Goal: Task Accomplishment & Management: Complete application form

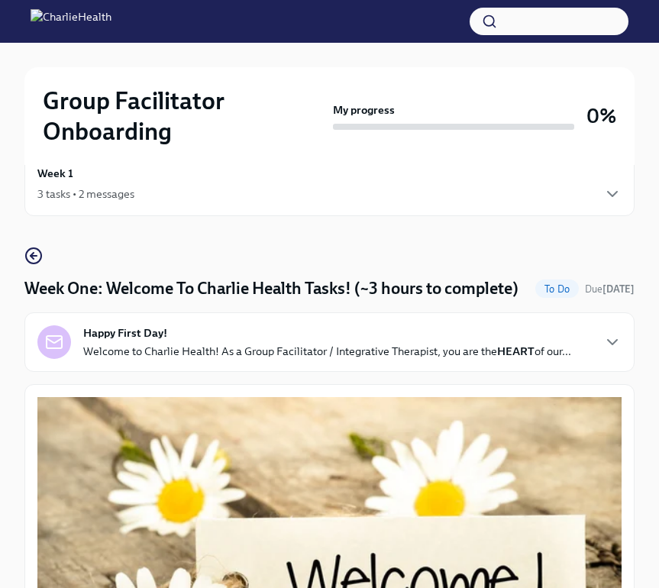
scroll to position [37, 0]
click at [628, 189] on div "Week 1 3 tasks • 2 messages" at bounding box center [329, 184] width 610 height 64
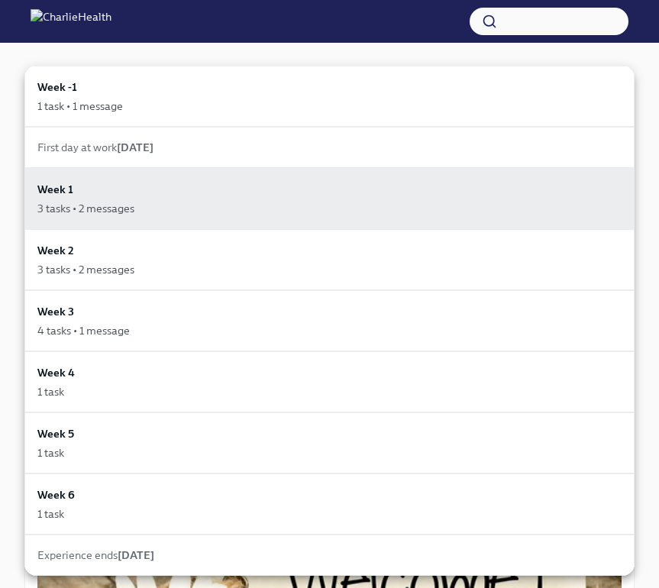
click at [326, 53] on div at bounding box center [329, 294] width 659 height 588
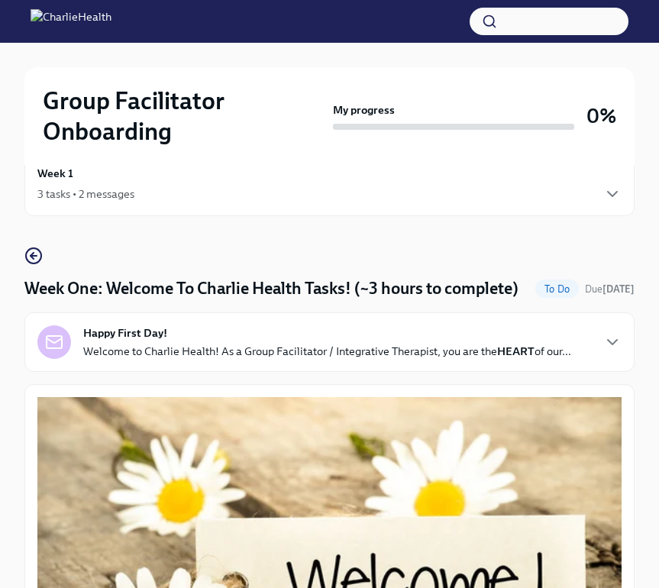
scroll to position [515, 0]
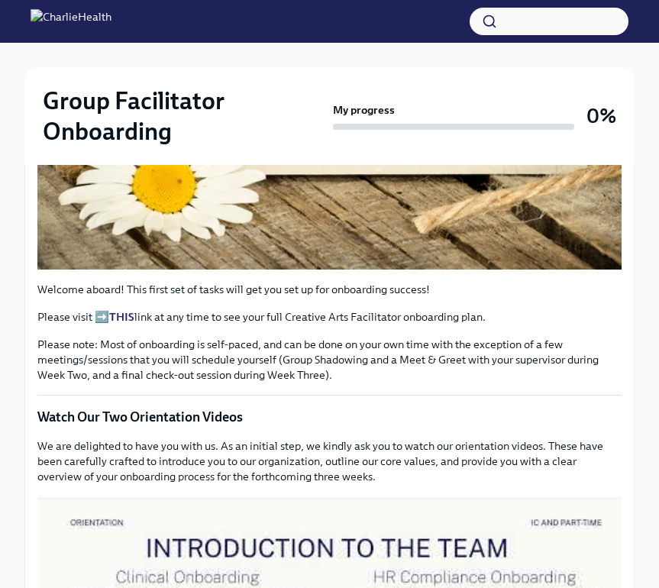
click at [350, 222] on button "Zoom image" at bounding box center [329, 94] width 584 height 350
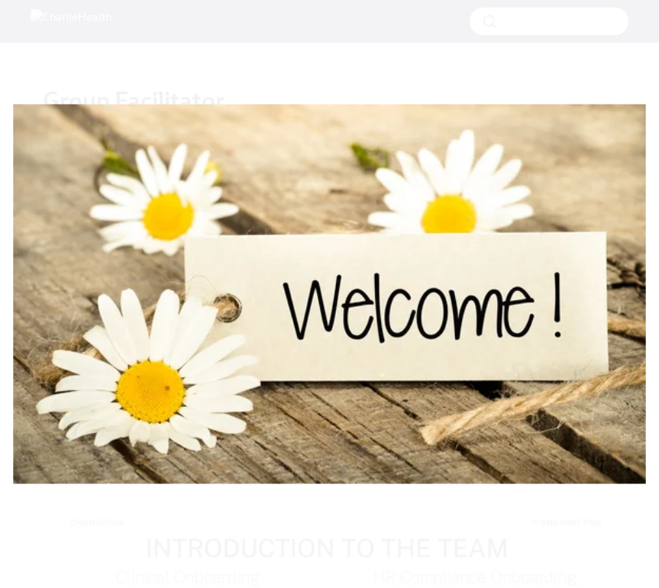
click at [315, 350] on button "Unzoom image" at bounding box center [329, 294] width 659 height 588
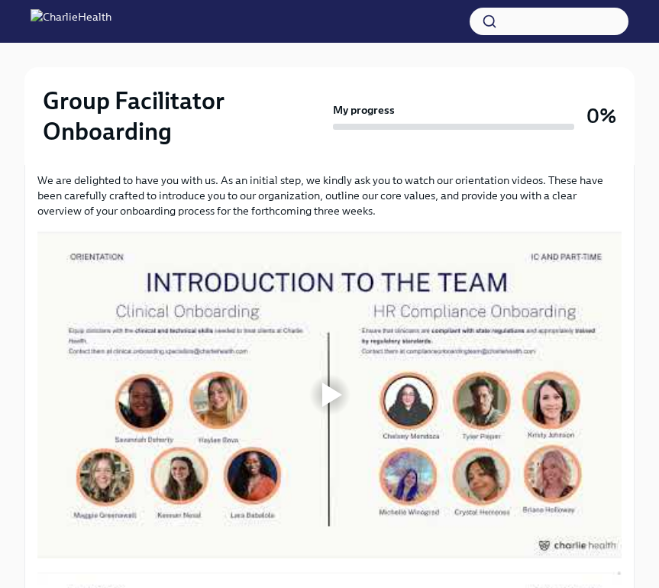
scroll to position [837, 0]
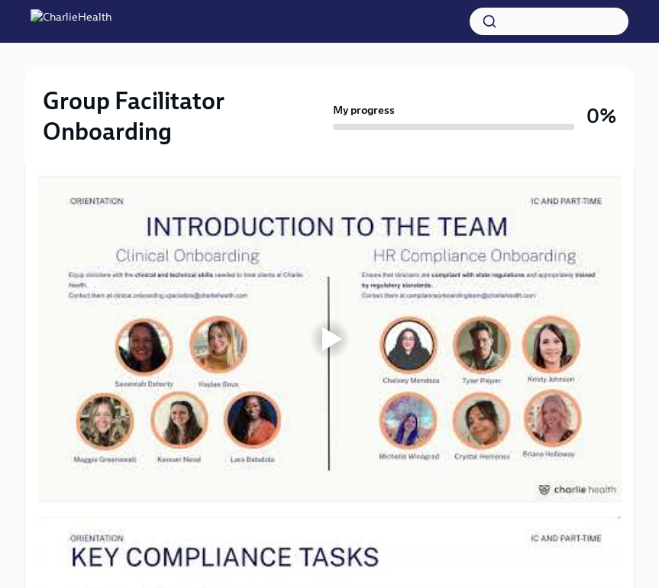
click at [337, 342] on div at bounding box center [332, 339] width 20 height 24
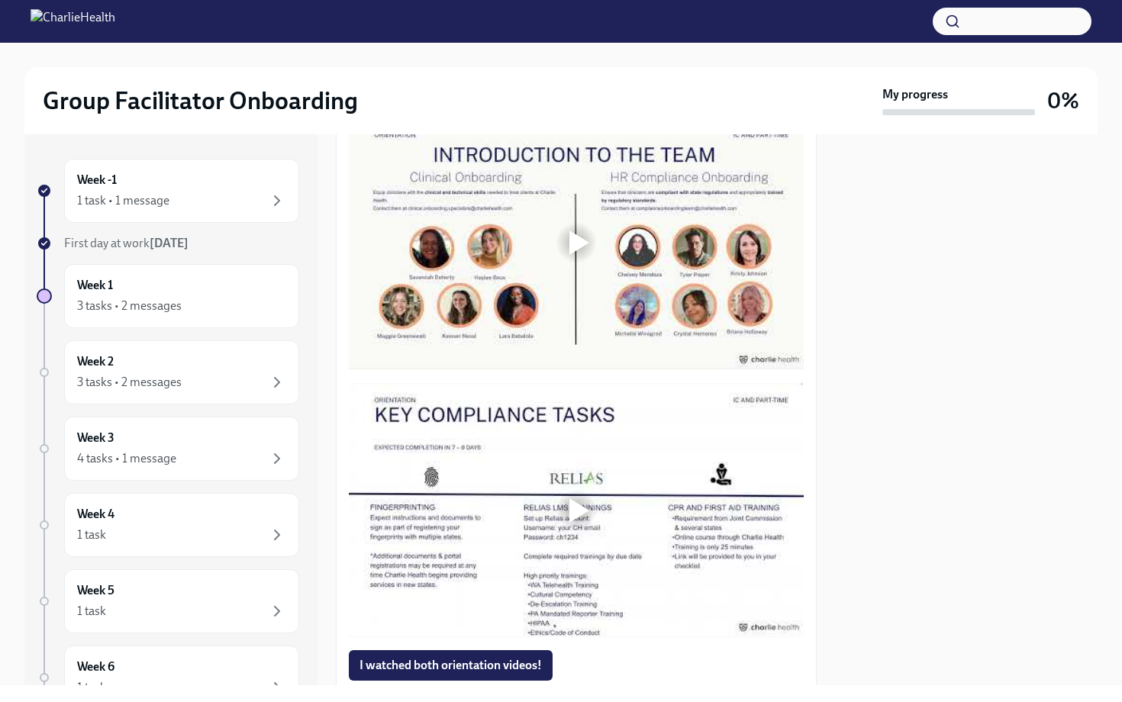
scroll to position [701, 0]
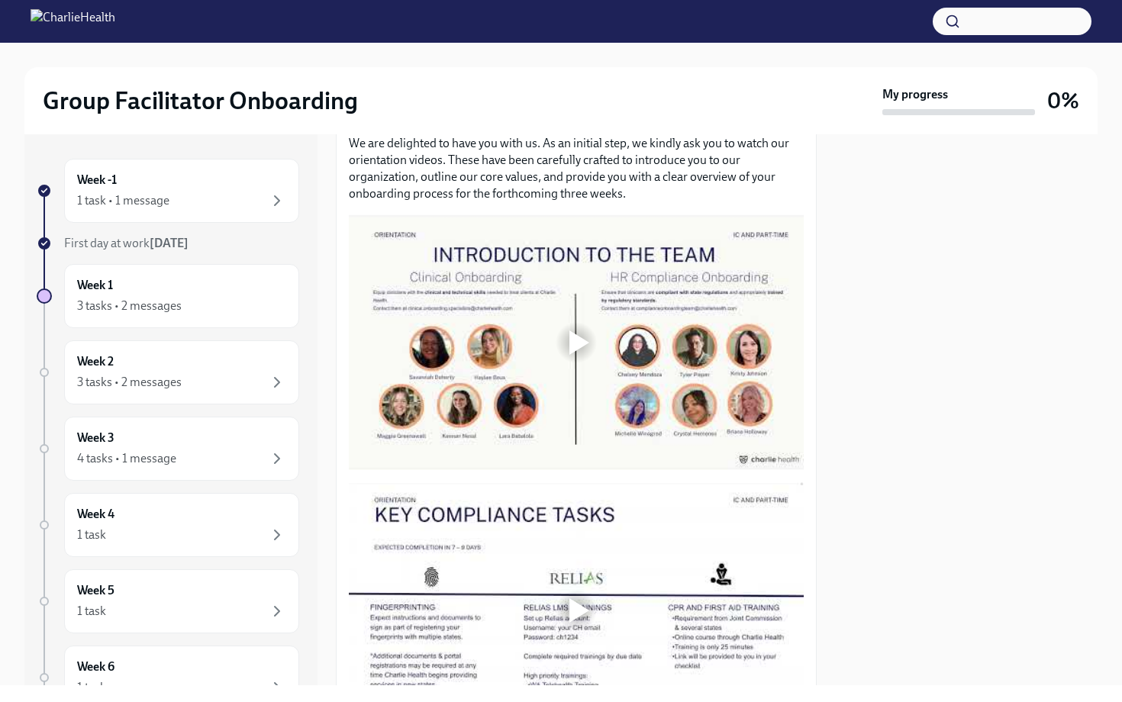
click at [551, 348] on div at bounding box center [576, 343] width 455 height 256
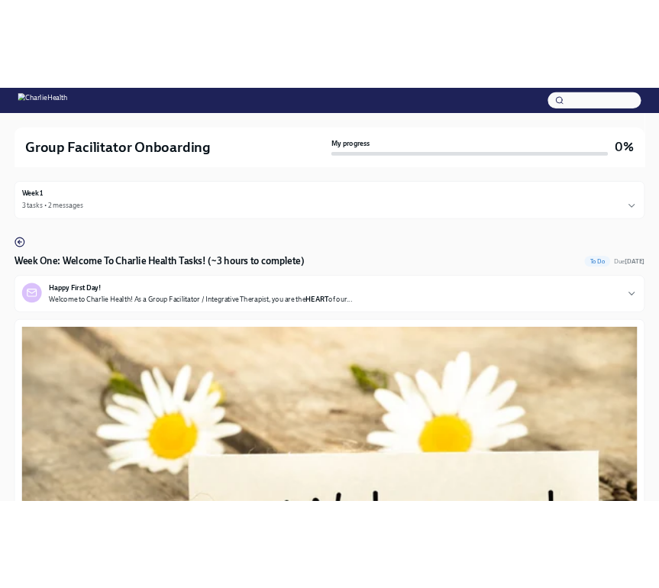
scroll to position [810, 0]
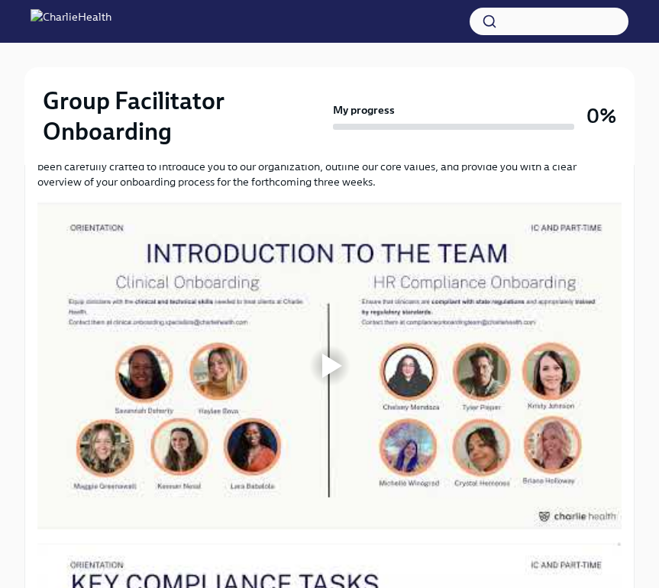
click at [313, 370] on div at bounding box center [329, 365] width 49 height 49
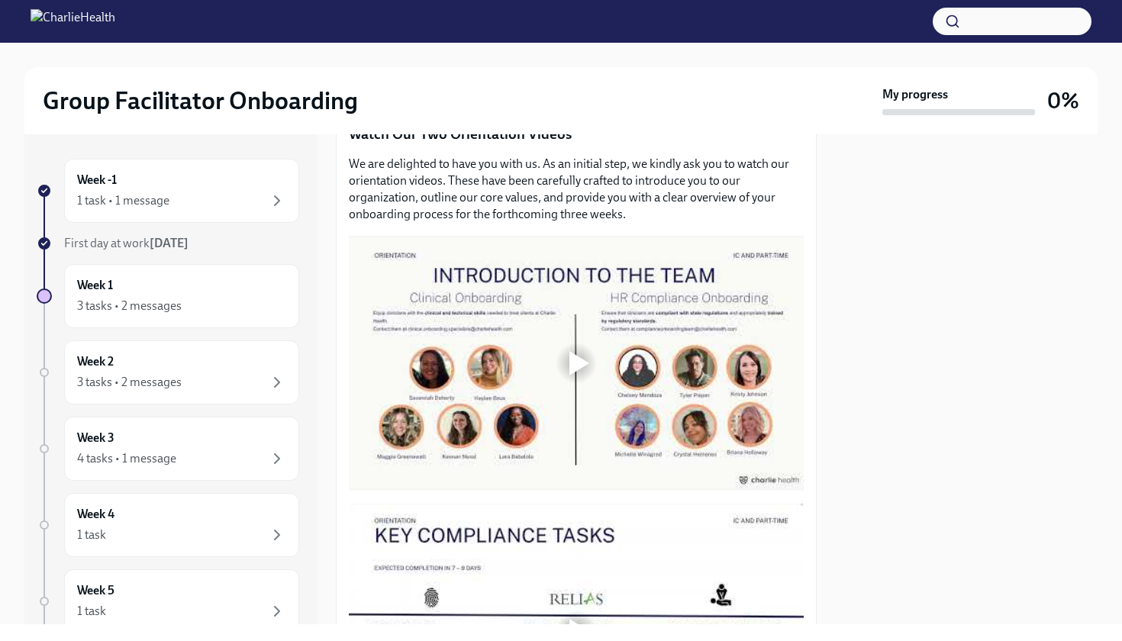
scroll to position [644, 0]
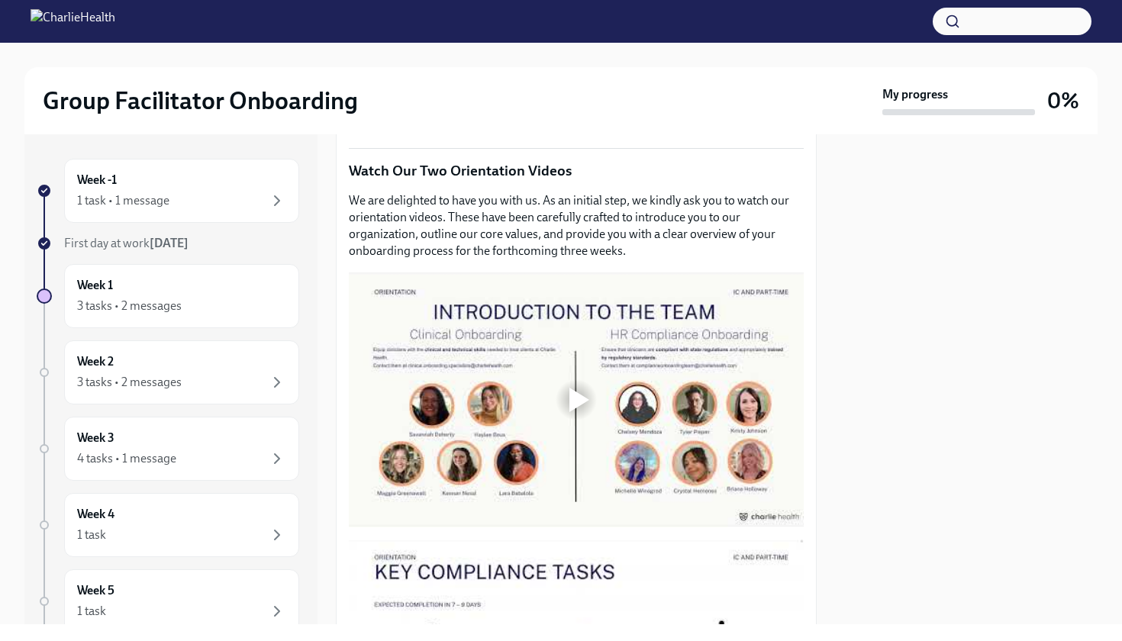
click at [574, 421] on div at bounding box center [576, 400] width 49 height 49
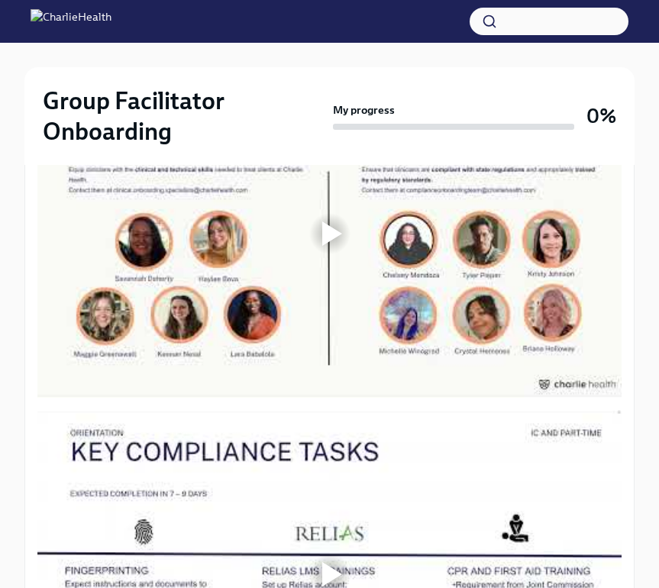
scroll to position [942, 0]
click at [310, 260] on div at bounding box center [329, 233] width 584 height 328
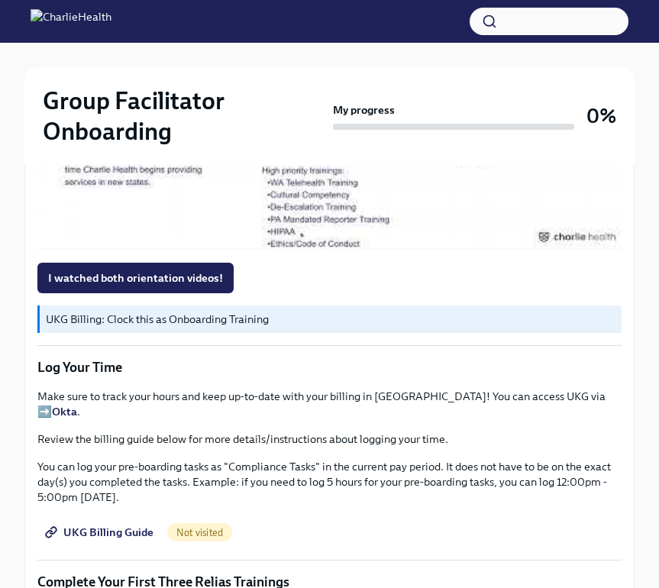
scroll to position [1435, 0]
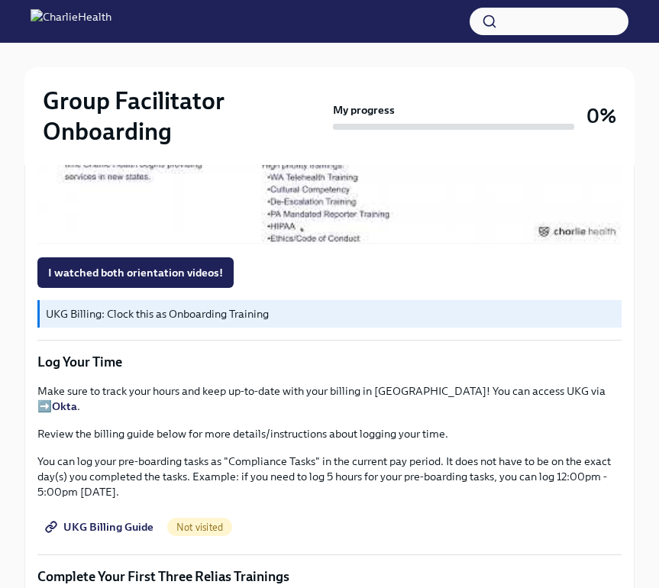
click at [94, 519] on span "UKG Billing Guide" at bounding box center [100, 526] width 105 height 15
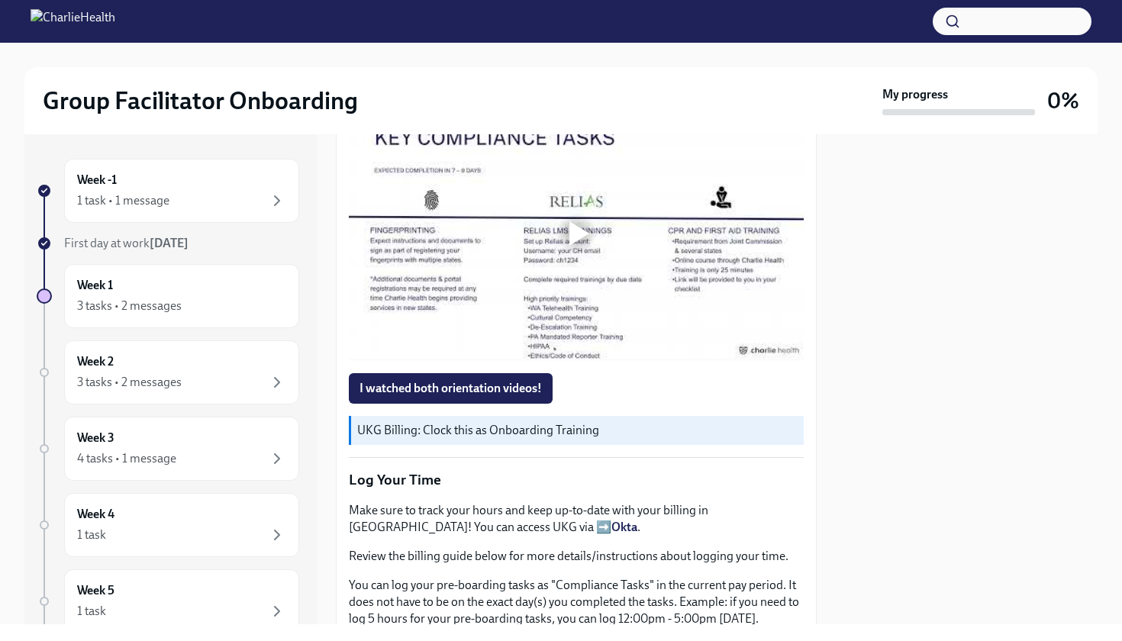
scroll to position [1039, 0]
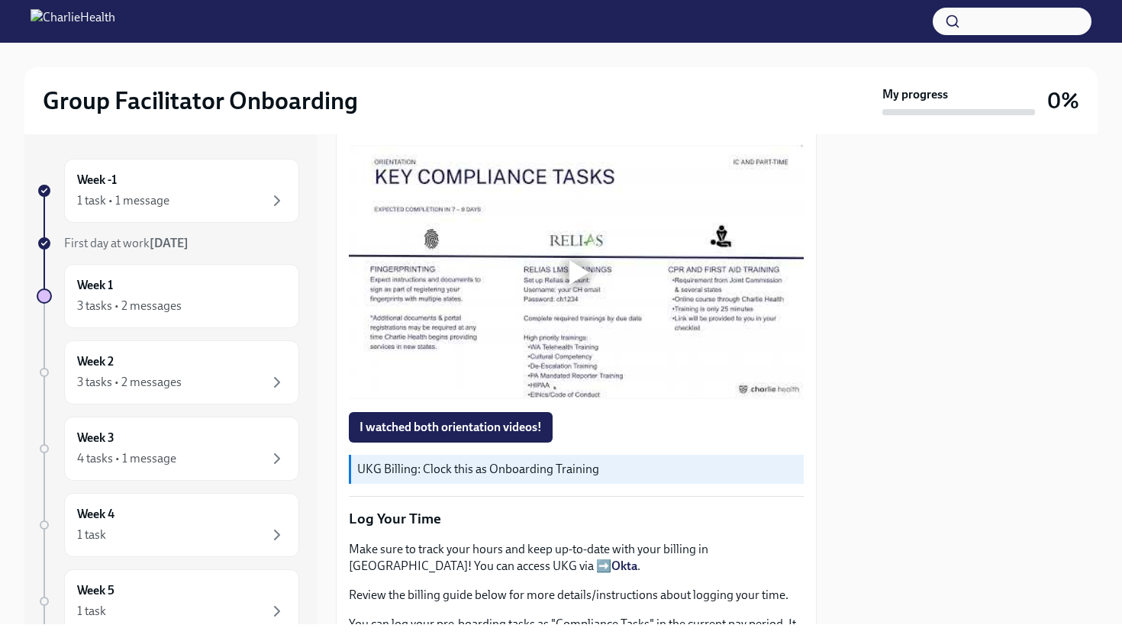
click at [581, 275] on div at bounding box center [580, 272] width 20 height 24
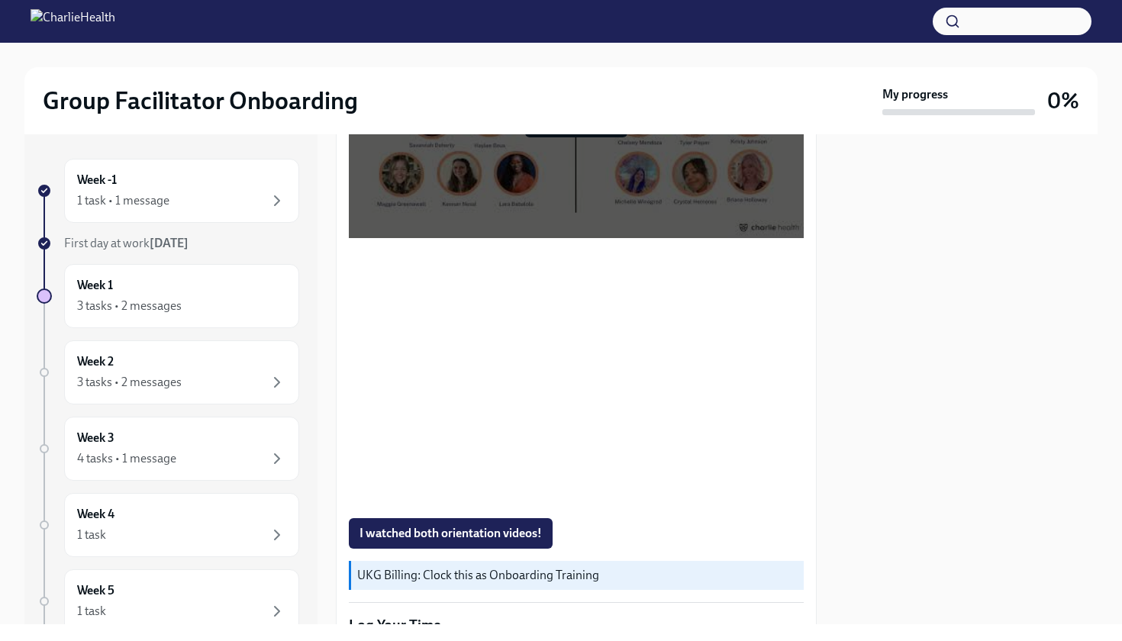
scroll to position [939, 0]
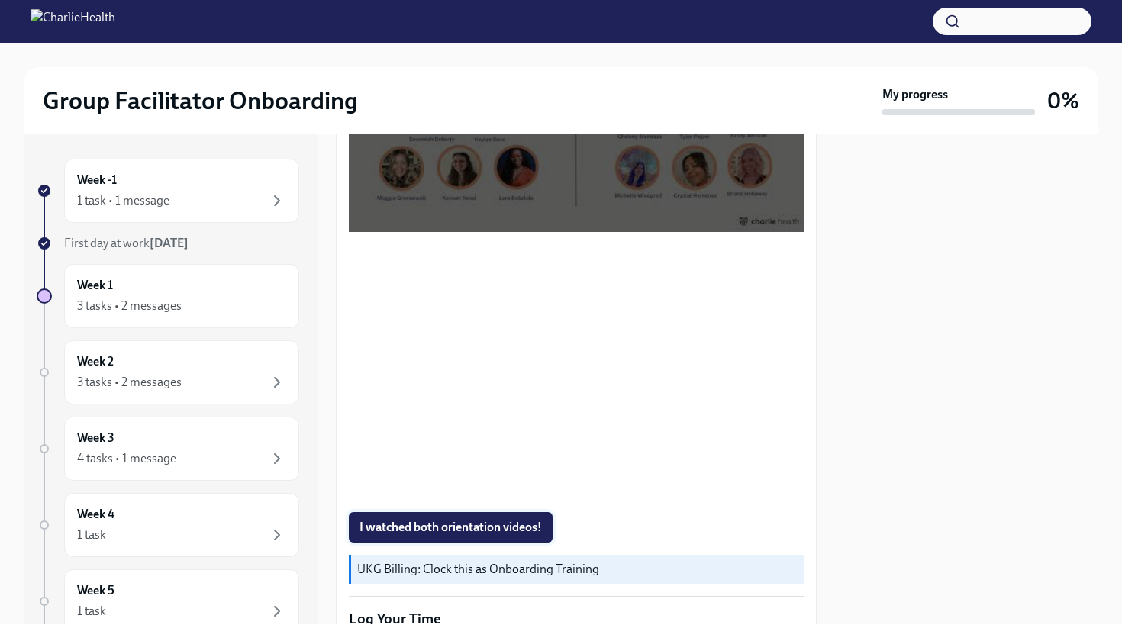
click at [529, 524] on span "I watched both orientation videos!" at bounding box center [451, 527] width 182 height 15
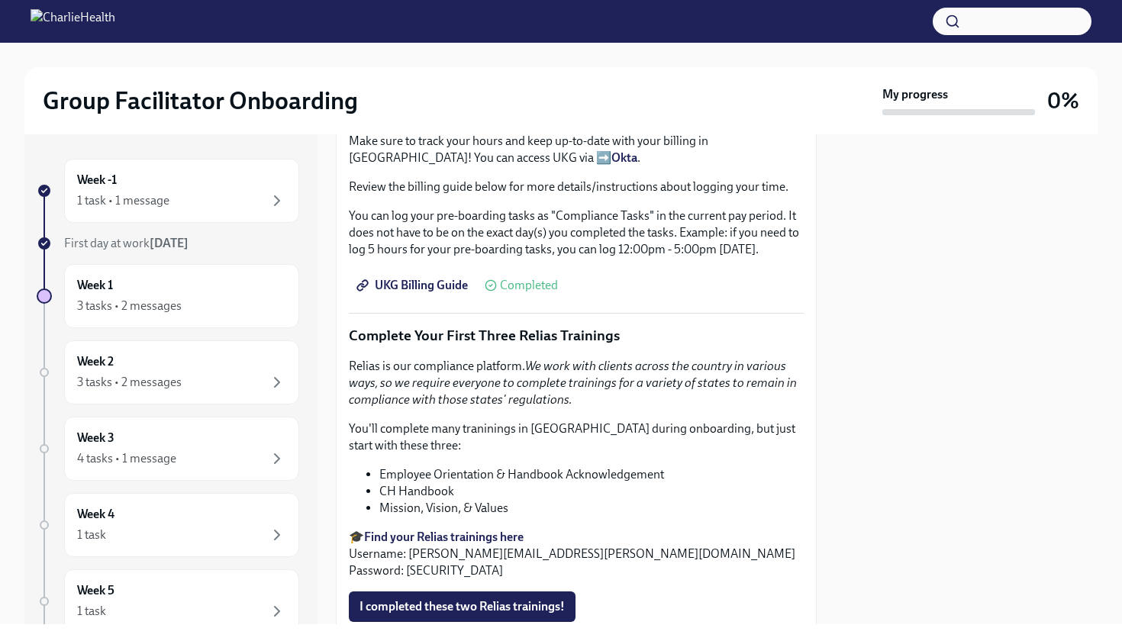
scroll to position [1471, 0]
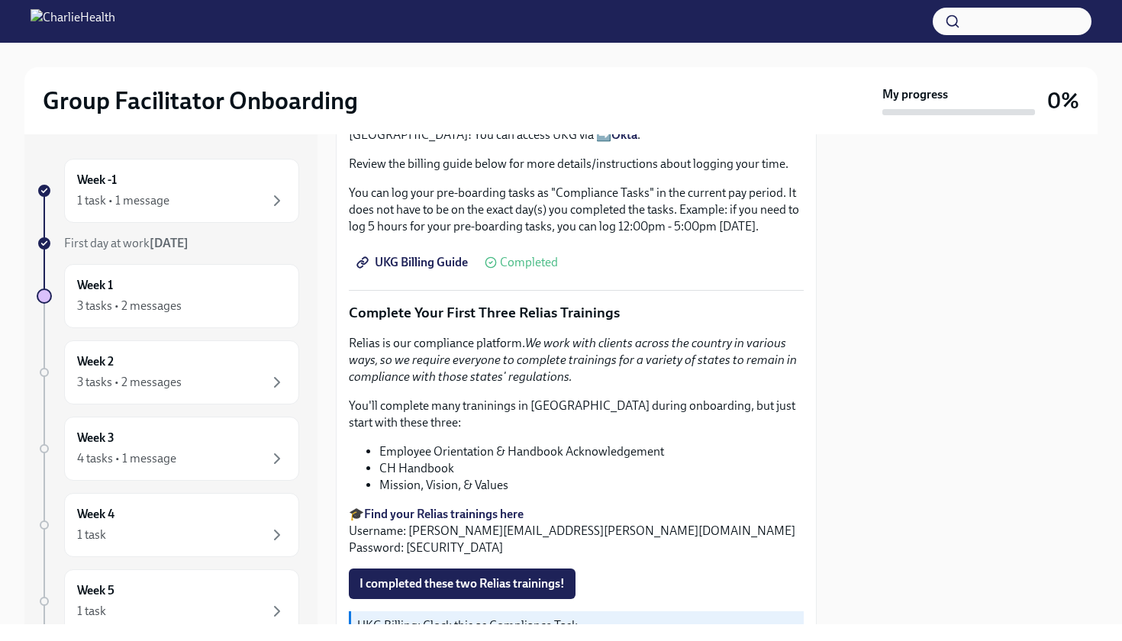
click at [508, 512] on strong "Find your Relias trainings here" at bounding box center [444, 514] width 160 height 15
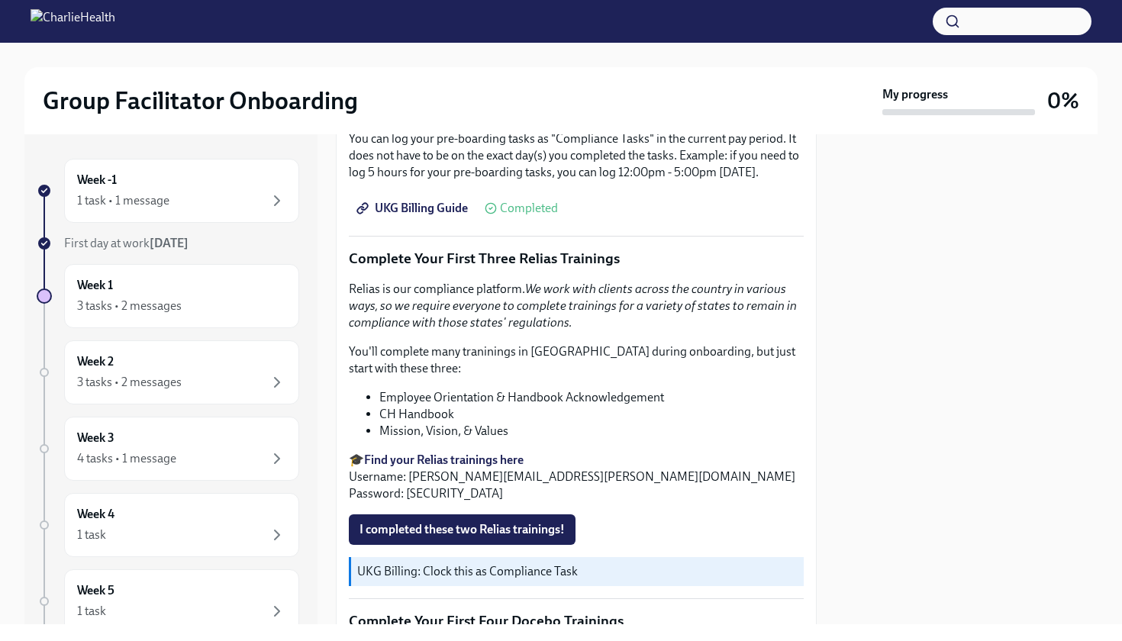
scroll to position [1526, 0]
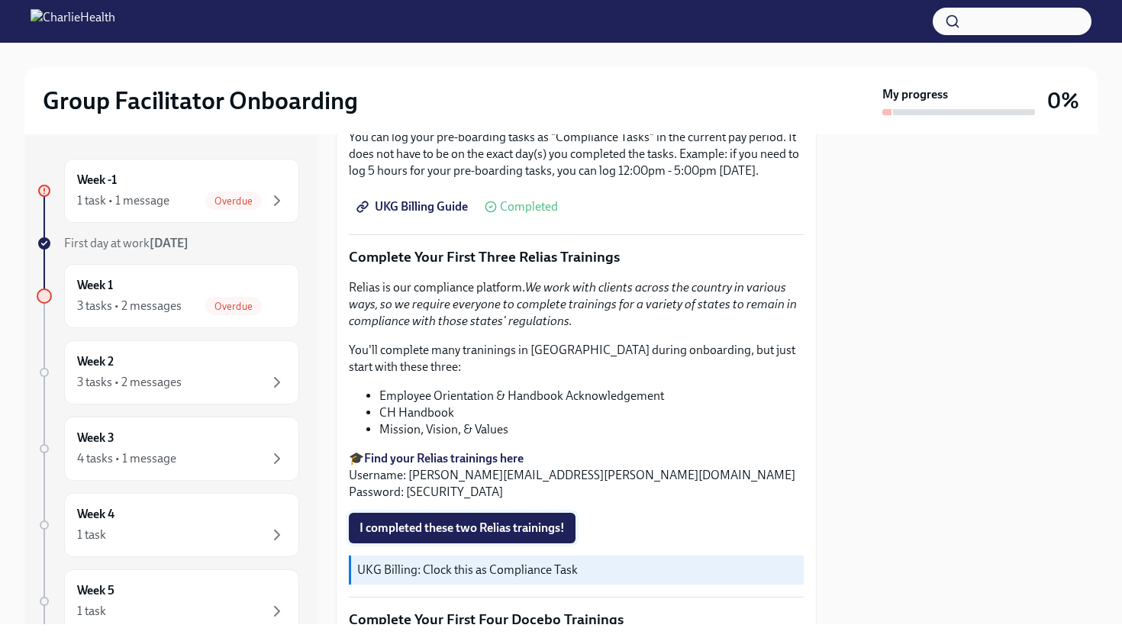
click at [465, 521] on span "I completed these two Relias trainings!" at bounding box center [462, 528] width 205 height 15
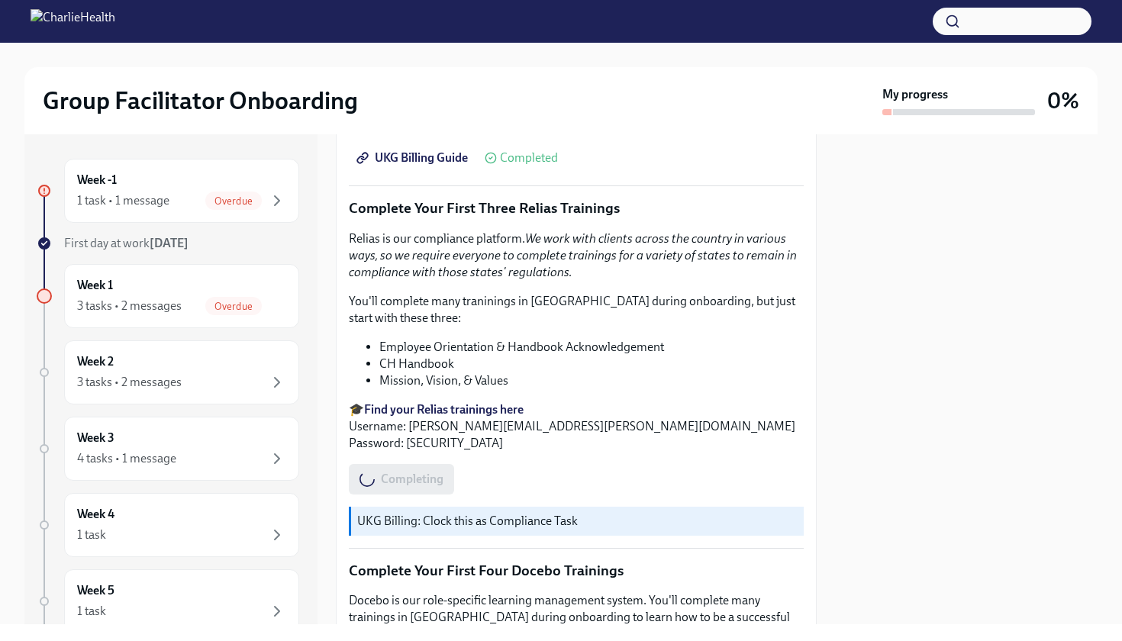
scroll to position [1614, 0]
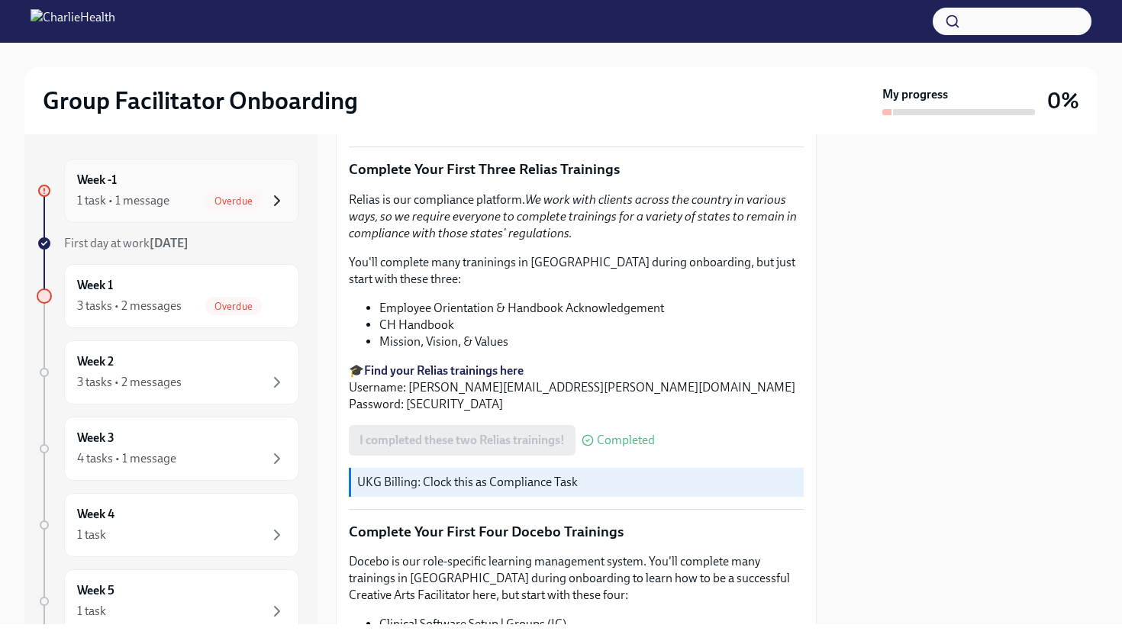
click at [269, 195] on icon "button" at bounding box center [277, 201] width 18 height 18
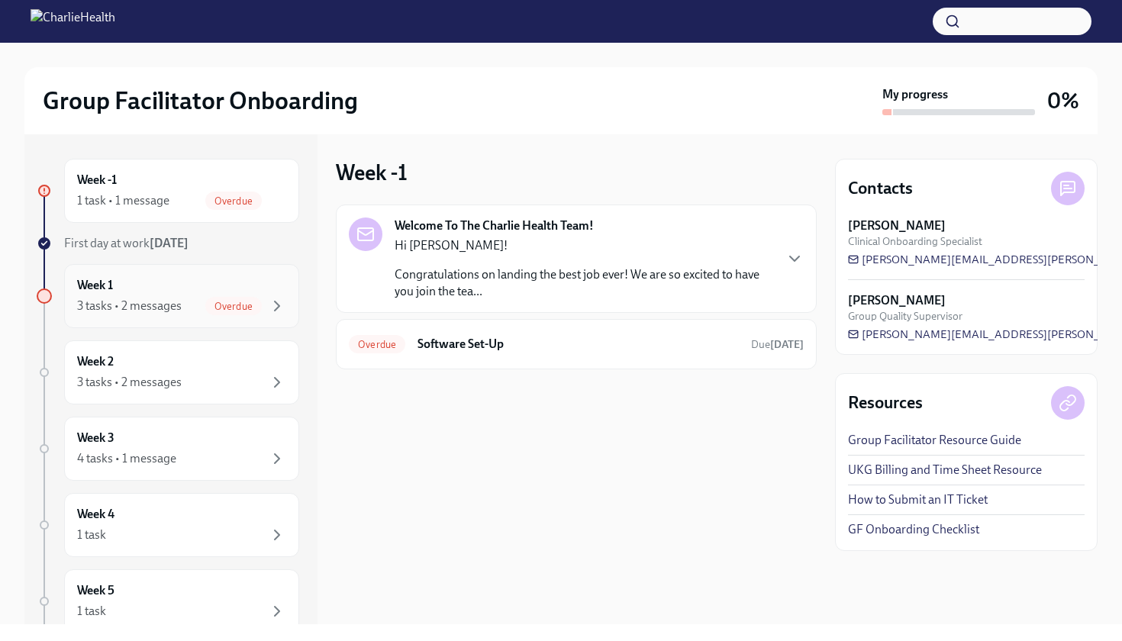
click at [246, 302] on span "Overdue" at bounding box center [233, 306] width 56 height 11
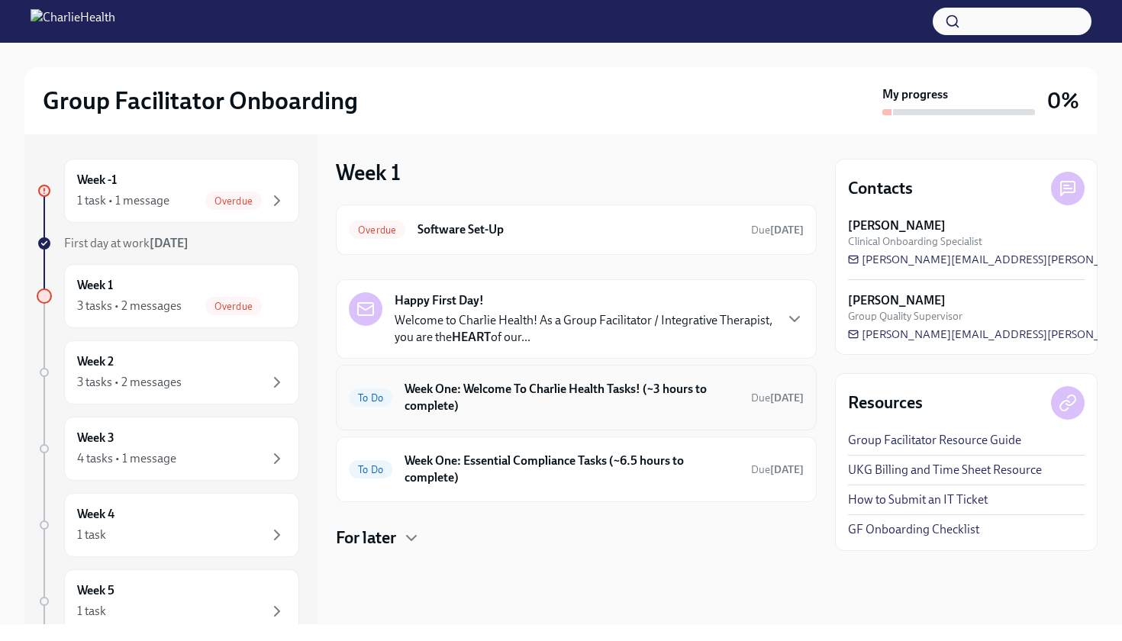
click at [434, 408] on h6 "Week One: Welcome To Charlie Health Tasks! (~3 hours to complete)" at bounding box center [572, 398] width 334 height 34
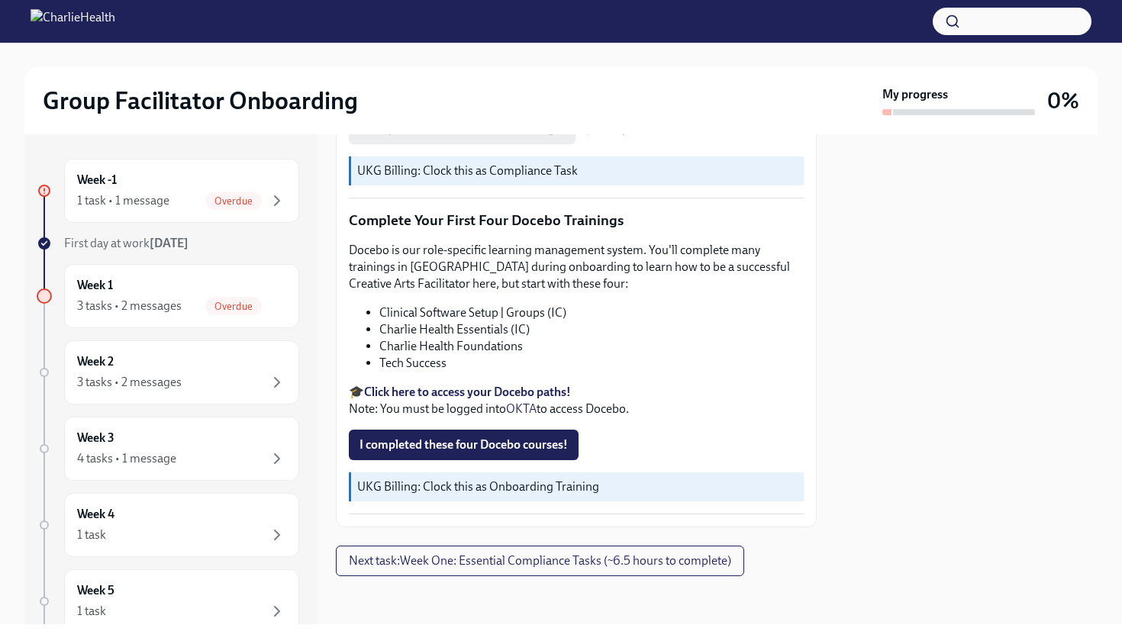
scroll to position [1925, 0]
click at [496, 389] on strong "Click here to access your Docebo paths!" at bounding box center [467, 393] width 207 height 15
click at [485, 389] on strong "Click here to access your Docebo paths!" at bounding box center [467, 393] width 207 height 15
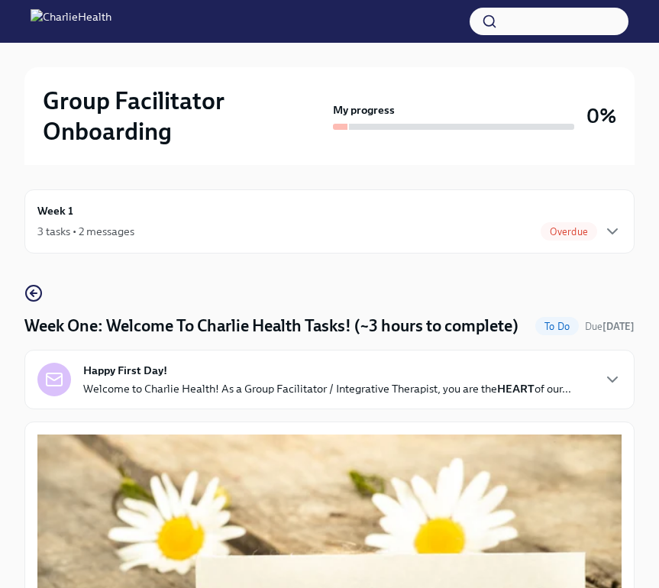
scroll to position [11, 0]
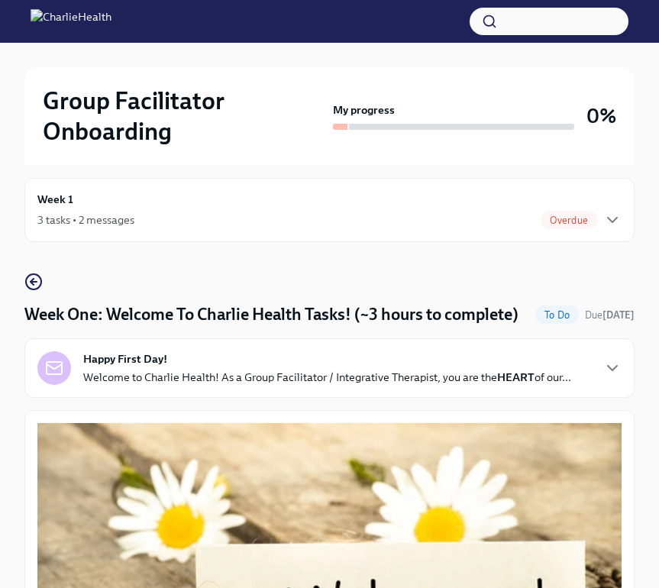
click at [425, 215] on div "3 tasks • 2 messages Overdue" at bounding box center [329, 220] width 584 height 18
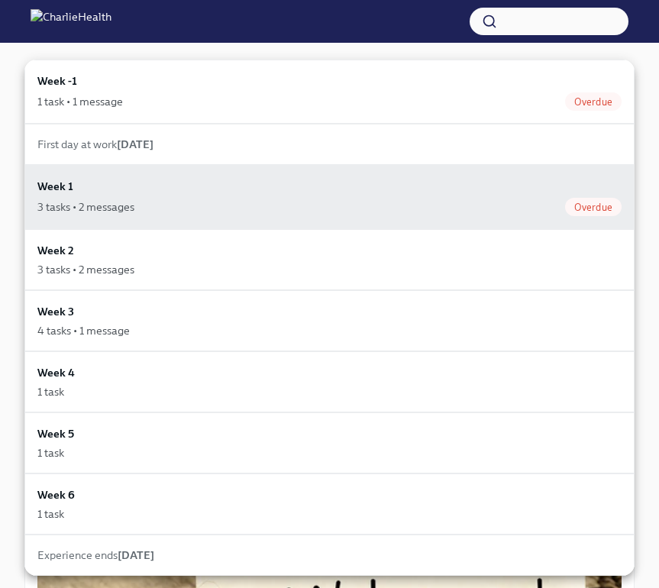
click at [378, 47] on div at bounding box center [329, 294] width 659 height 588
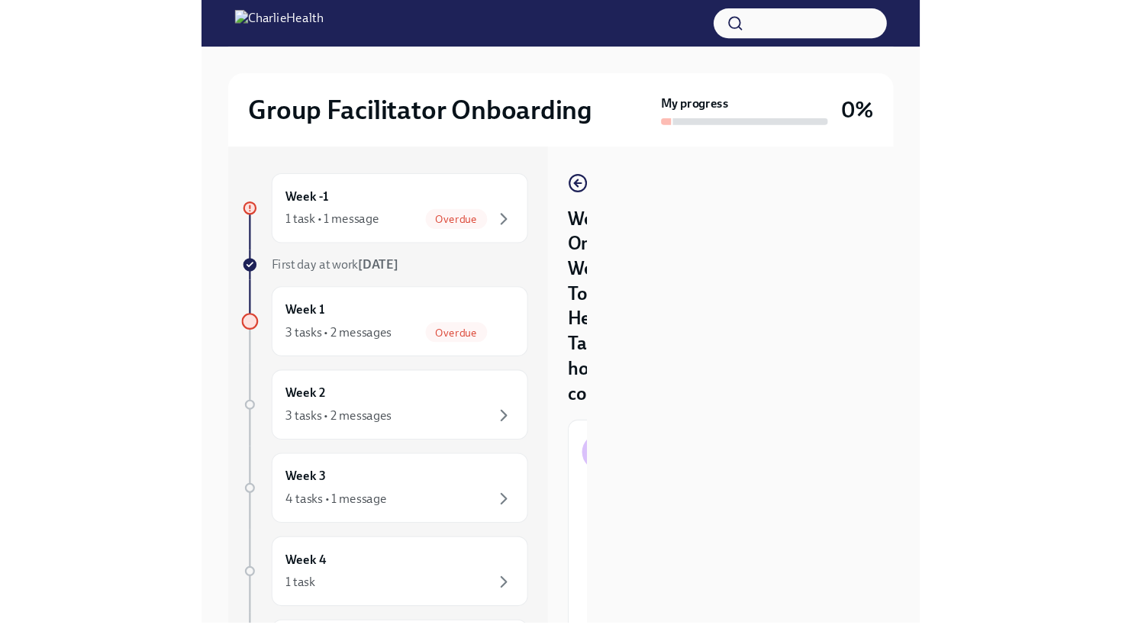
scroll to position [0, 0]
